Goal: Task Accomplishment & Management: Use online tool/utility

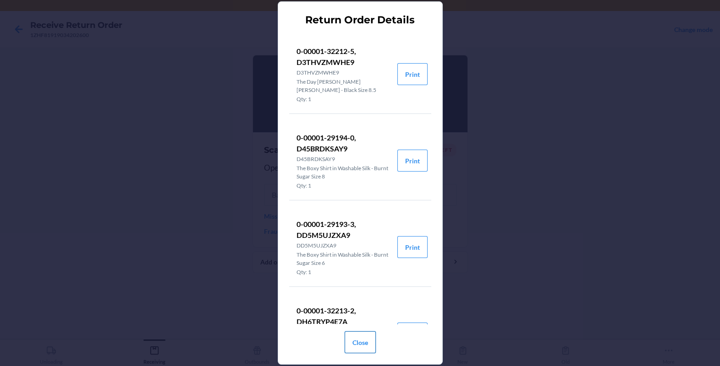
click at [355, 351] on button "Close" at bounding box center [359, 343] width 31 height 22
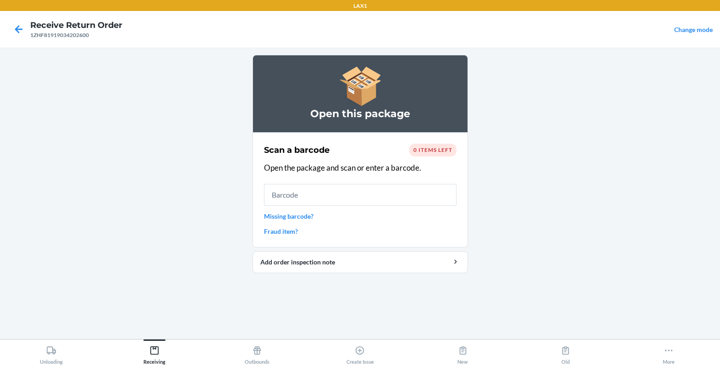
click at [434, 156] on div "0 items left" at bounding box center [432, 150] width 47 height 13
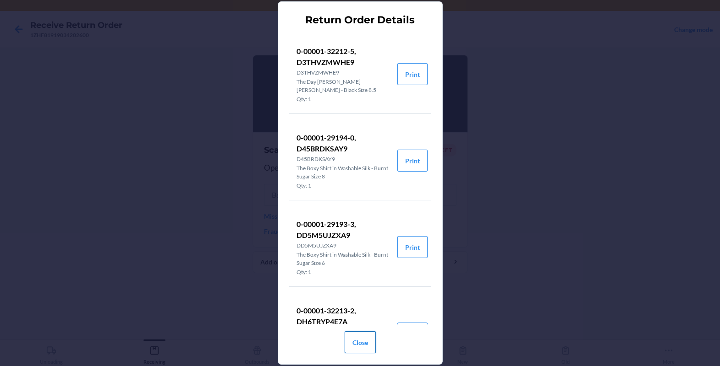
click at [365, 350] on button "Close" at bounding box center [359, 343] width 31 height 22
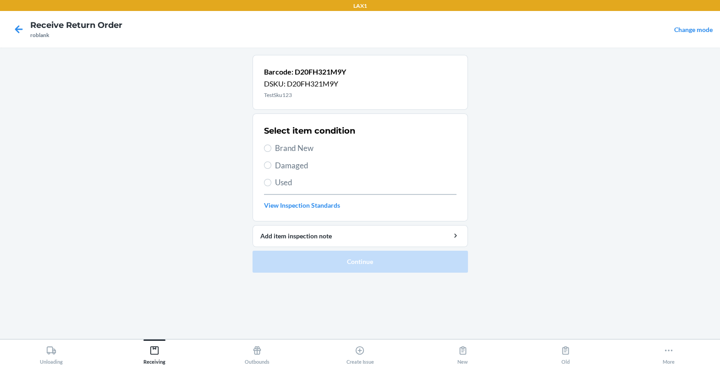
click at [290, 152] on span "Brand New" at bounding box center [365, 148] width 181 height 12
click at [271, 152] on input "Brand New" at bounding box center [267, 148] width 7 height 7
radio input "true"
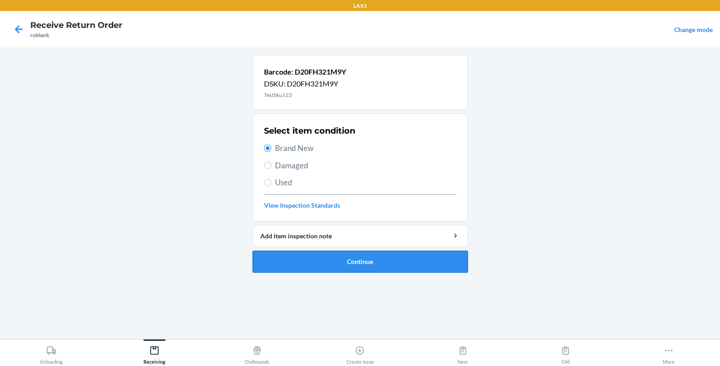
click at [341, 259] on button "Continue" at bounding box center [359, 262] width 215 height 22
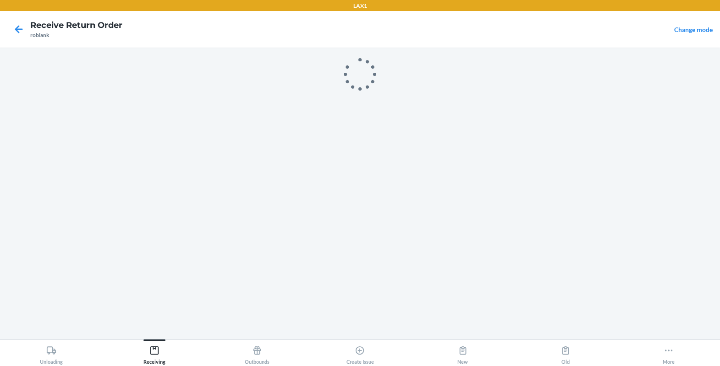
click at [294, 169] on div at bounding box center [359, 193] width 215 height 277
